Goal: Task Accomplishment & Management: Manage account settings

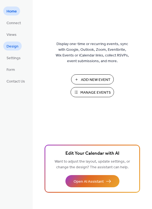
click at [14, 46] on span "Design" at bounding box center [13, 47] width 12 height 6
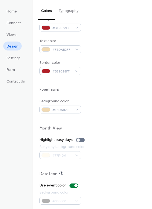
scroll to position [232, 0]
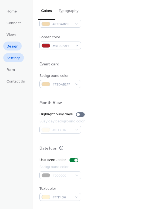
click at [12, 56] on span "Settings" at bounding box center [14, 58] width 14 height 6
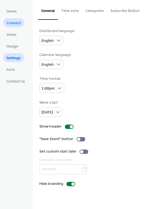
click at [10, 25] on span "Connect" at bounding box center [14, 23] width 14 height 6
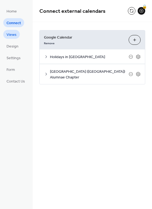
click at [10, 33] on span "Views" at bounding box center [12, 35] width 10 height 6
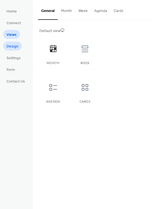
click at [12, 46] on span "Design" at bounding box center [13, 47] width 12 height 6
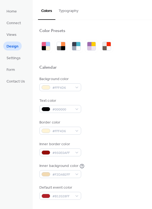
click at [71, 7] on button "Typography" at bounding box center [68, 9] width 26 height 19
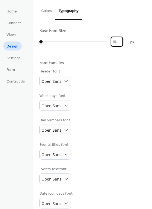
click at [123, 43] on input "*" at bounding box center [117, 42] width 12 height 10
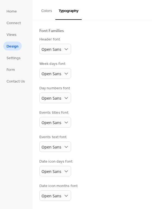
scroll to position [34, 0]
click at [14, 58] on span "Settings" at bounding box center [14, 58] width 14 height 6
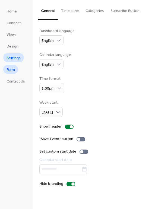
click at [12, 68] on span "Form" at bounding box center [11, 70] width 8 height 6
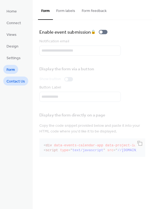
click at [12, 79] on span "Contact Us" at bounding box center [16, 82] width 18 height 6
